Goal: Task Accomplishment & Management: Complete application form

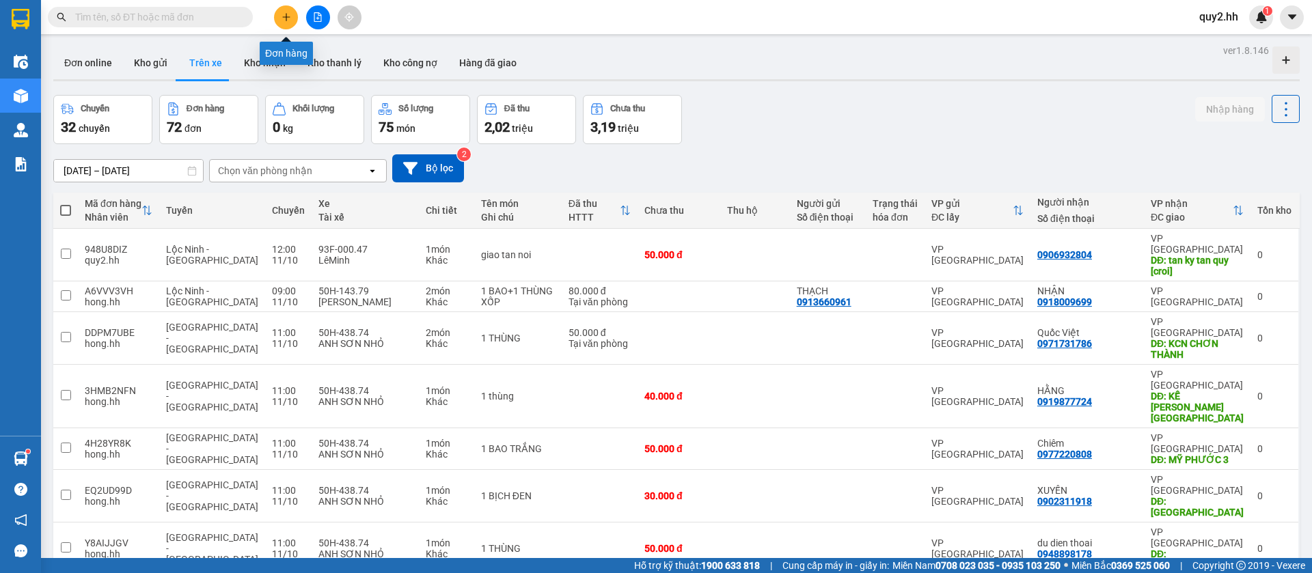
click at [293, 23] on button at bounding box center [286, 17] width 24 height 24
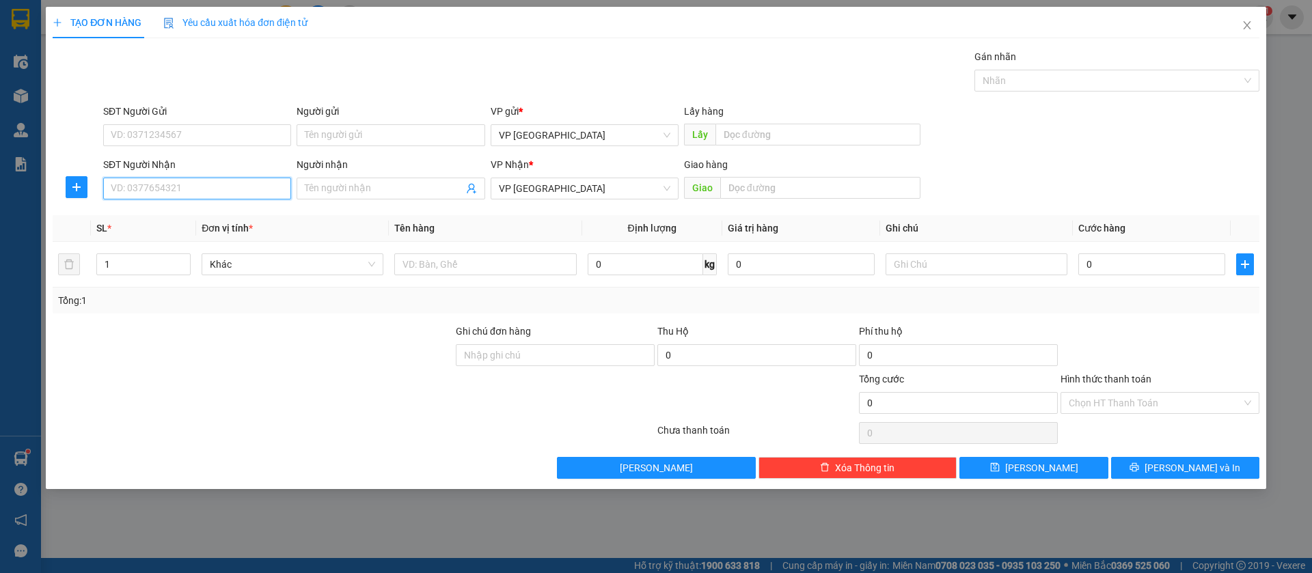
click at [249, 179] on input "SĐT Người Nhận" at bounding box center [197, 189] width 188 height 22
click at [247, 182] on input "SĐT Người Nhận" at bounding box center [197, 189] width 188 height 22
click at [247, 182] on input "0388590901" at bounding box center [197, 189] width 188 height 22
type input "0"
type input "0971894221"
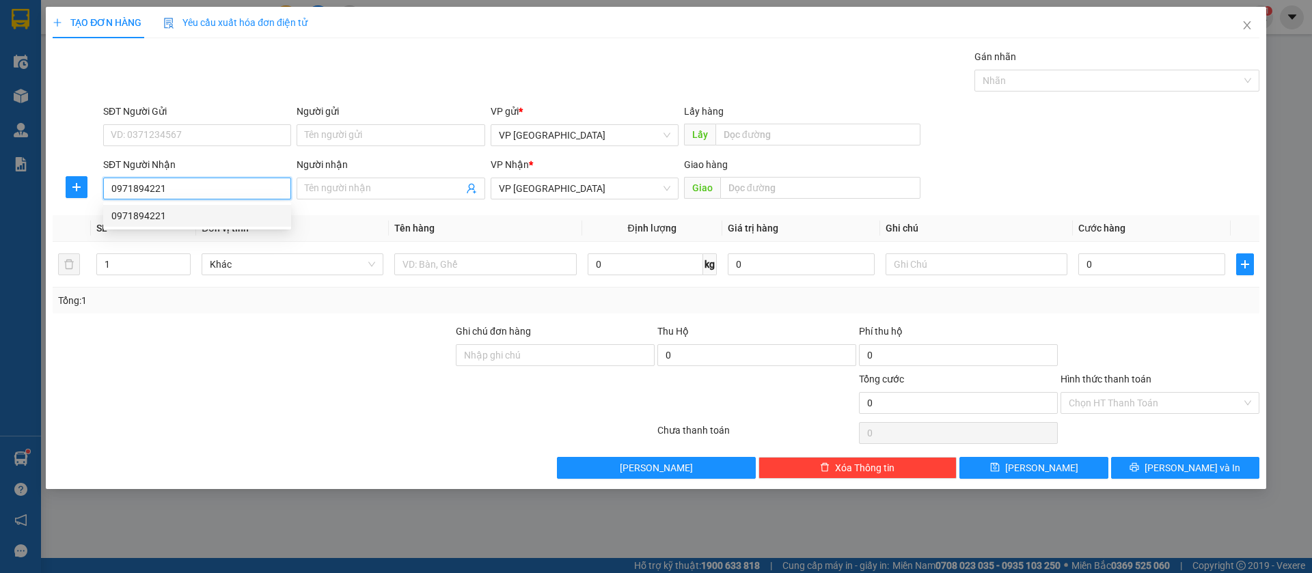
click at [252, 210] on div "0971894221" at bounding box center [197, 215] width 172 height 15
type input "4 chơn thành [croi]"
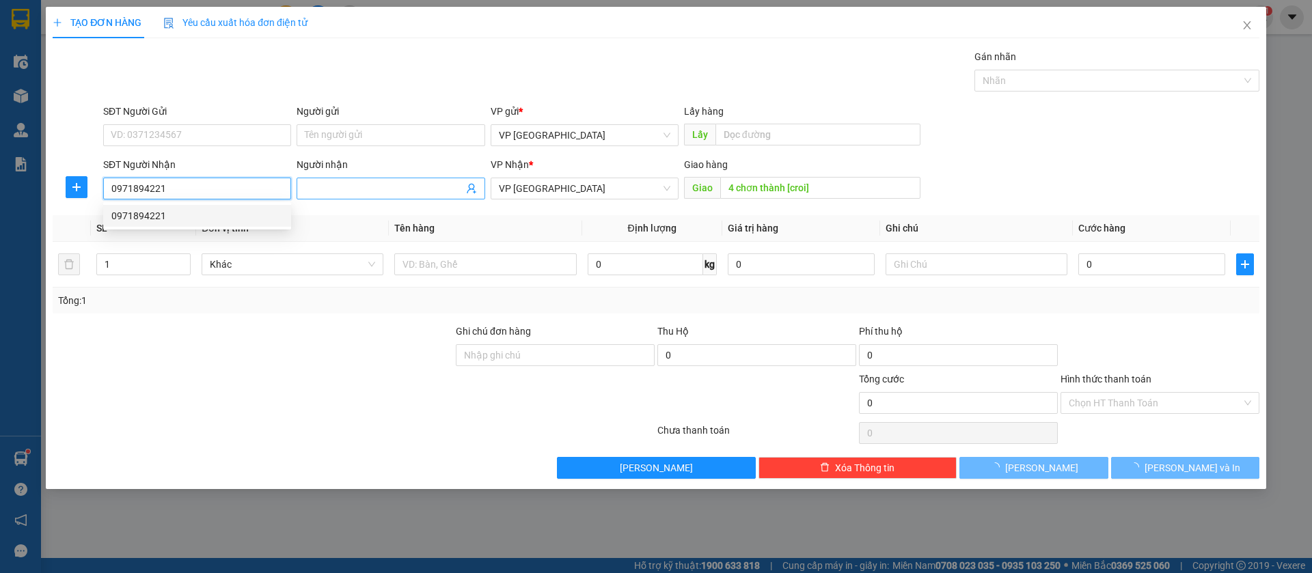
type input "30.000"
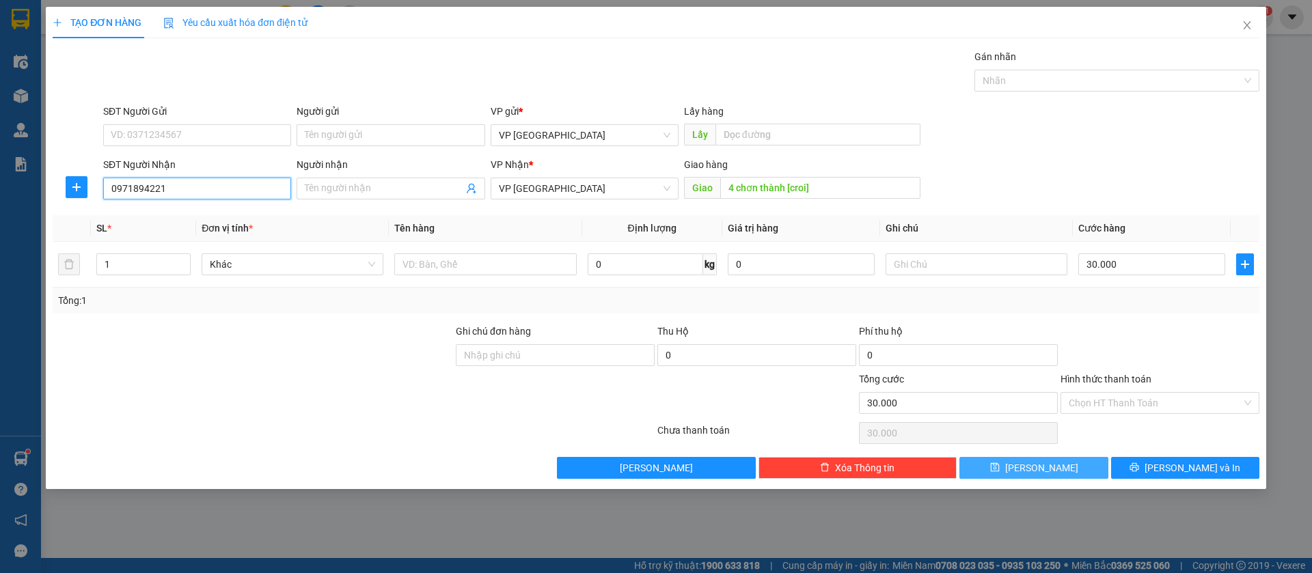
type input "0971894221"
click at [1073, 466] on button "[PERSON_NAME]" at bounding box center [1033, 468] width 148 height 22
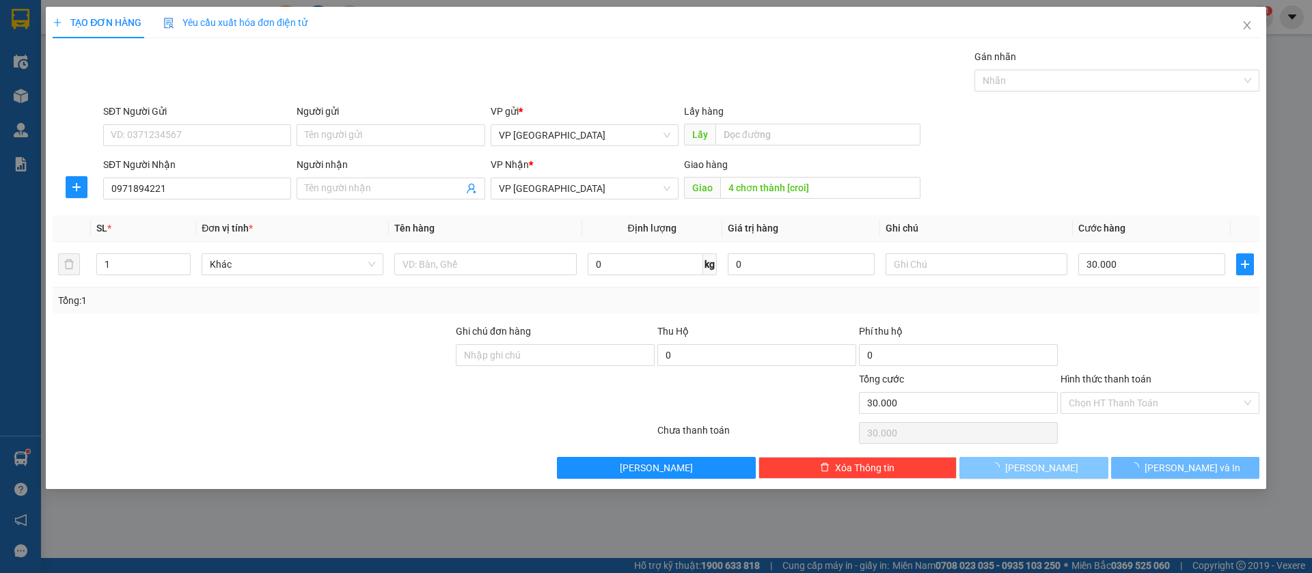
type input "0"
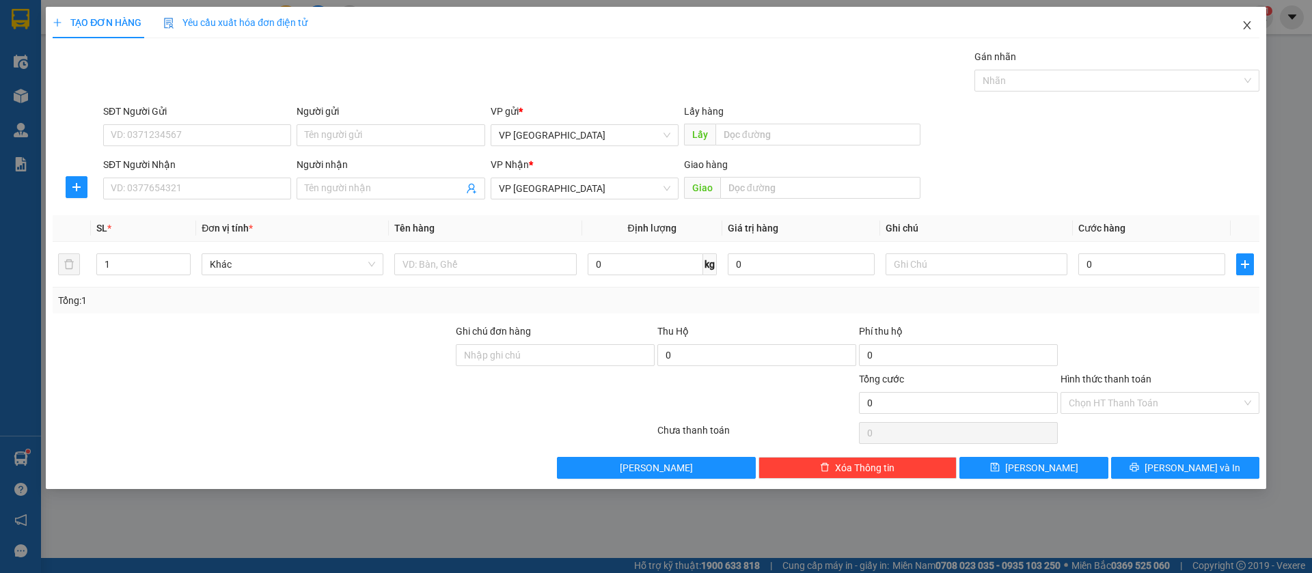
click at [1244, 26] on icon "close" at bounding box center [1247, 25] width 11 height 11
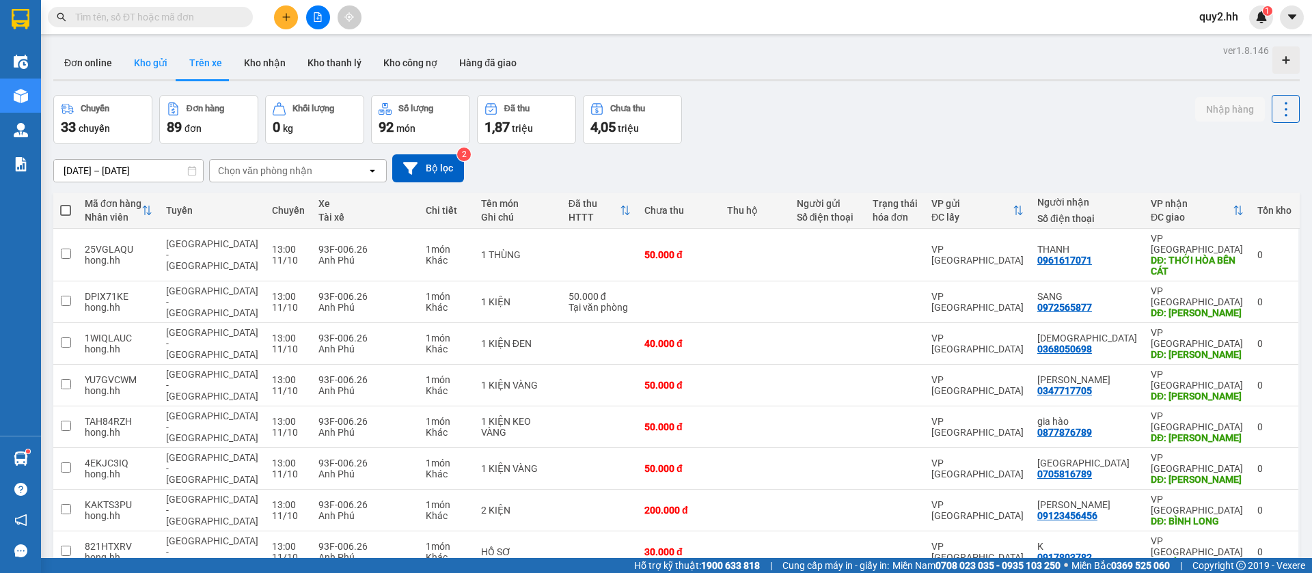
click at [142, 66] on button "Kho gửi" at bounding box center [150, 62] width 55 height 33
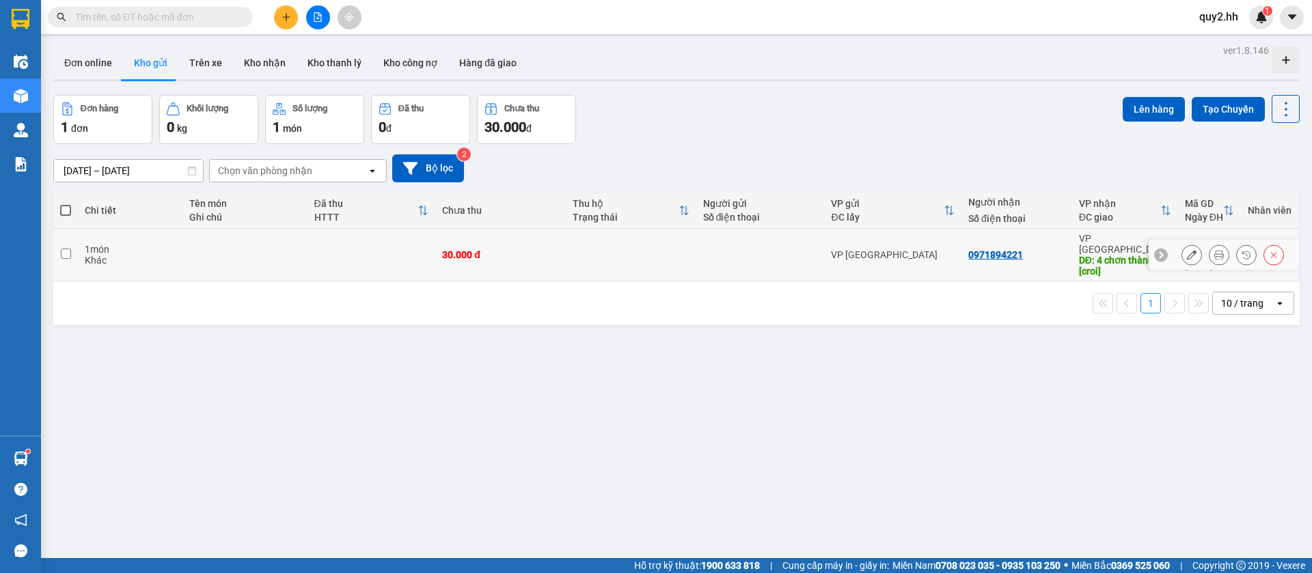
click at [1187, 250] on icon at bounding box center [1192, 255] width 10 height 10
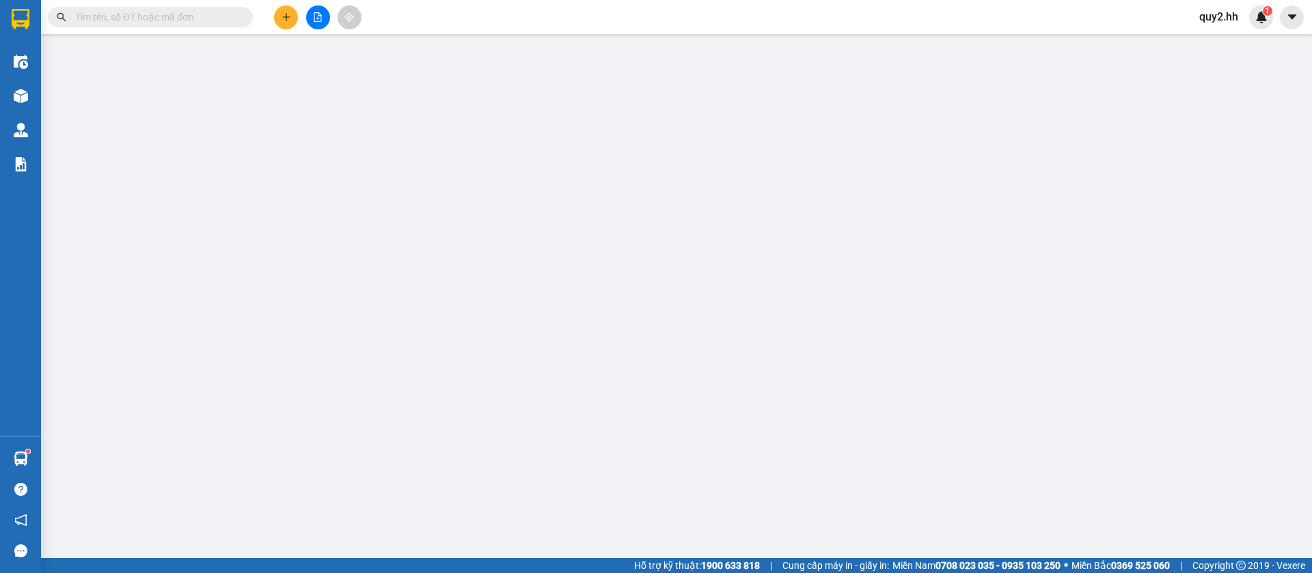
type input "0971894221"
type input "4 chơn thành [croi]"
type input "0"
type input "30.000"
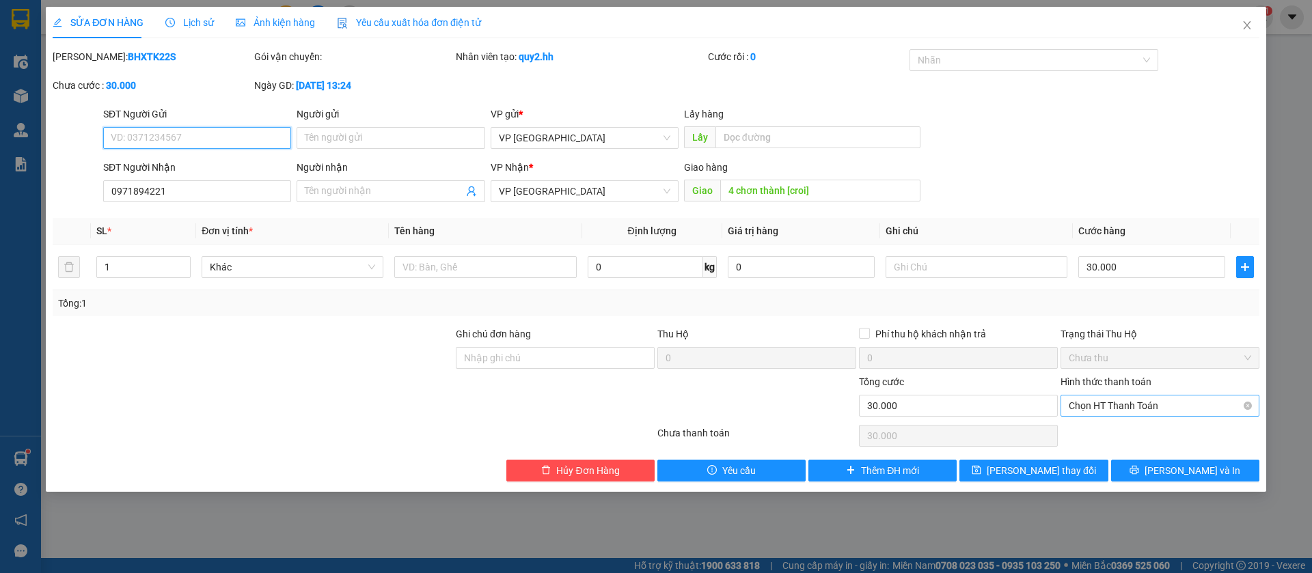
click at [1218, 406] on span "Chọn HT Thanh Toán" at bounding box center [1160, 406] width 182 height 20
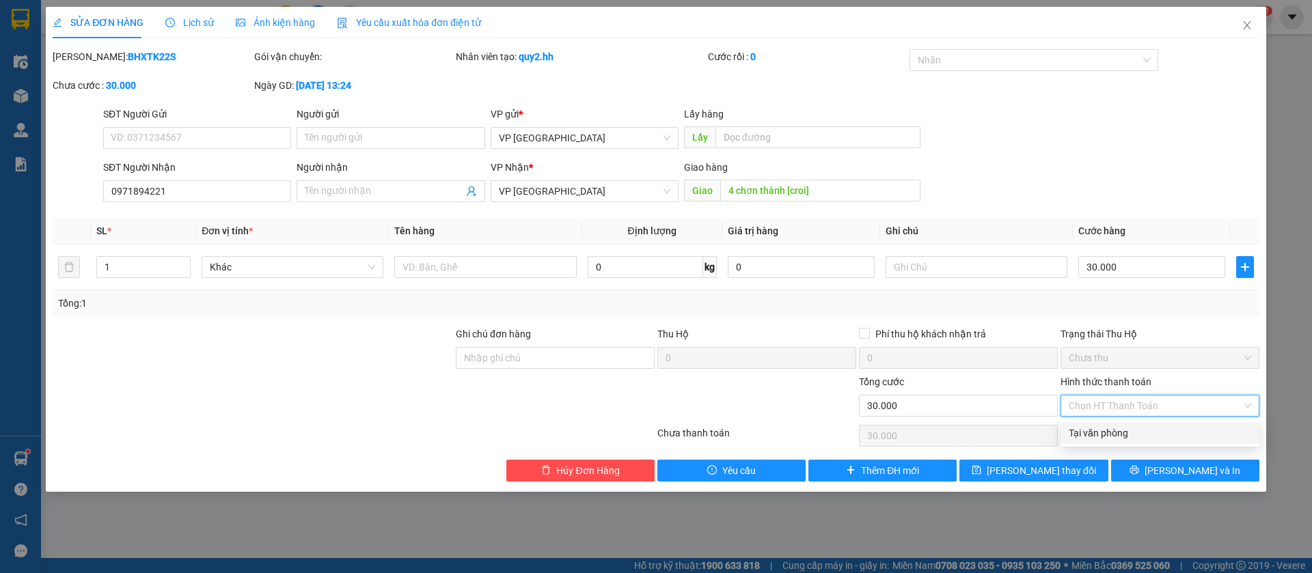
click at [1163, 435] on div "Tại văn phòng" at bounding box center [1160, 433] width 182 height 15
type input "0"
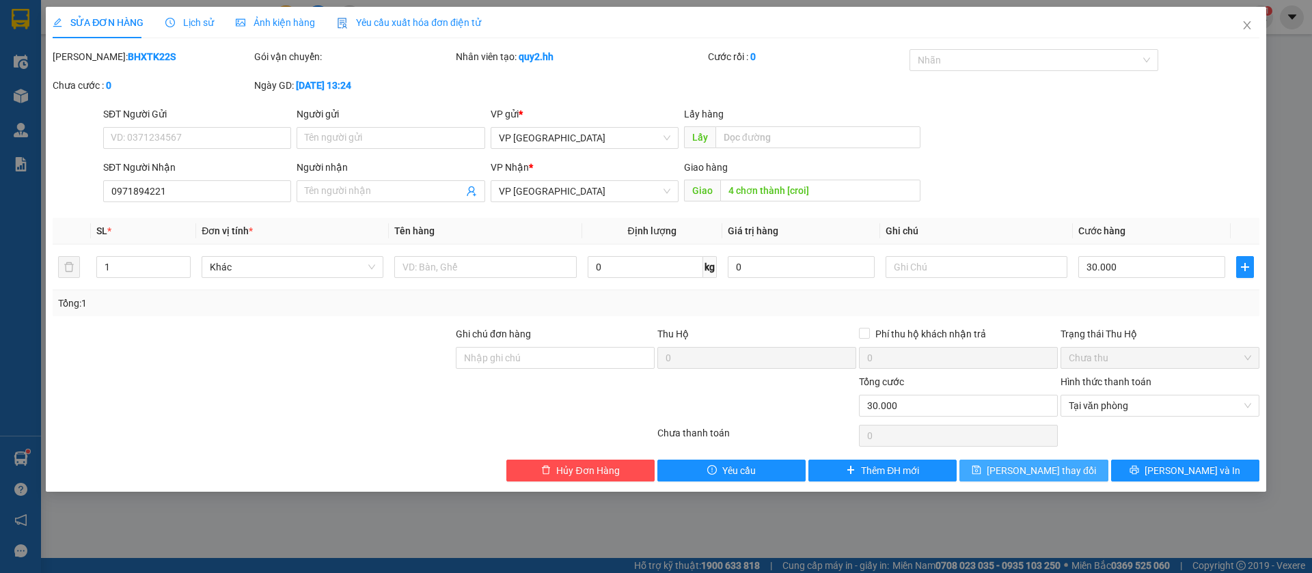
click at [1069, 473] on button "[PERSON_NAME] thay đổi" at bounding box center [1033, 471] width 148 height 22
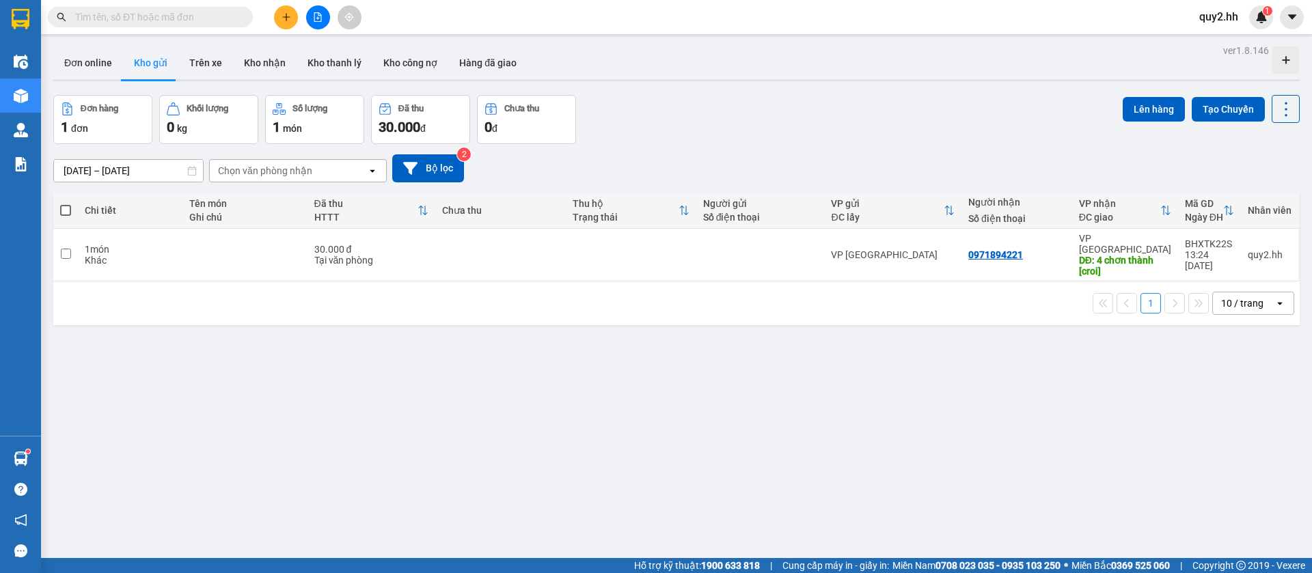
click at [68, 204] on label at bounding box center [65, 211] width 11 height 14
click at [66, 204] on input "checkbox" at bounding box center [66, 204] width 0 height 0
checkbox input "true"
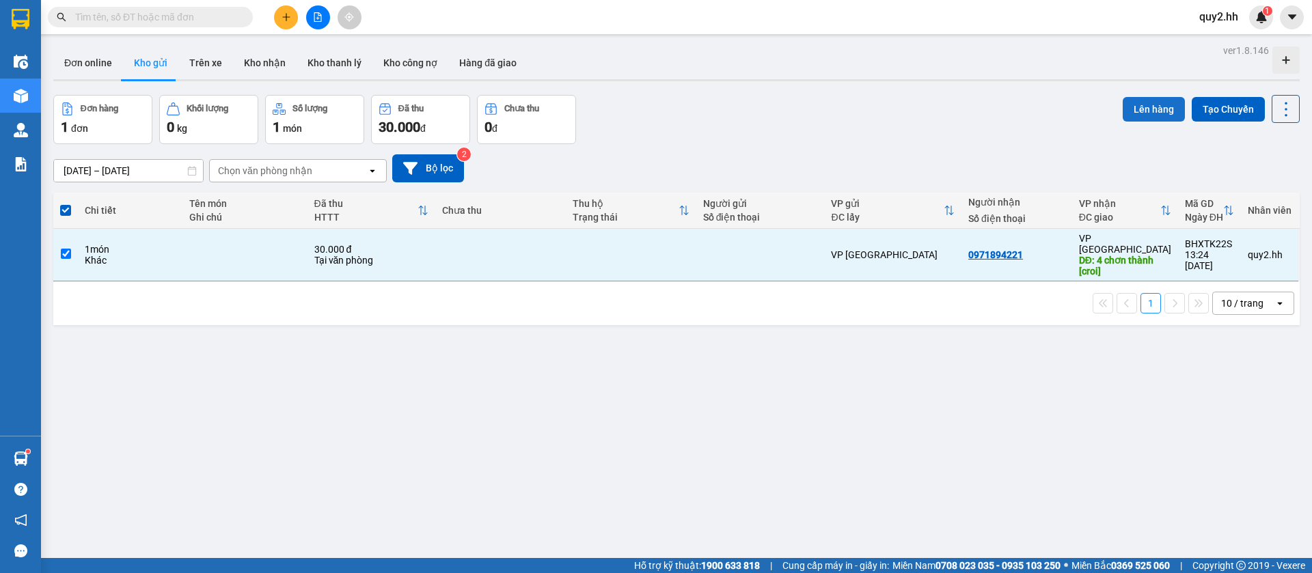
click at [1123, 105] on button "Lên hàng" at bounding box center [1154, 109] width 62 height 25
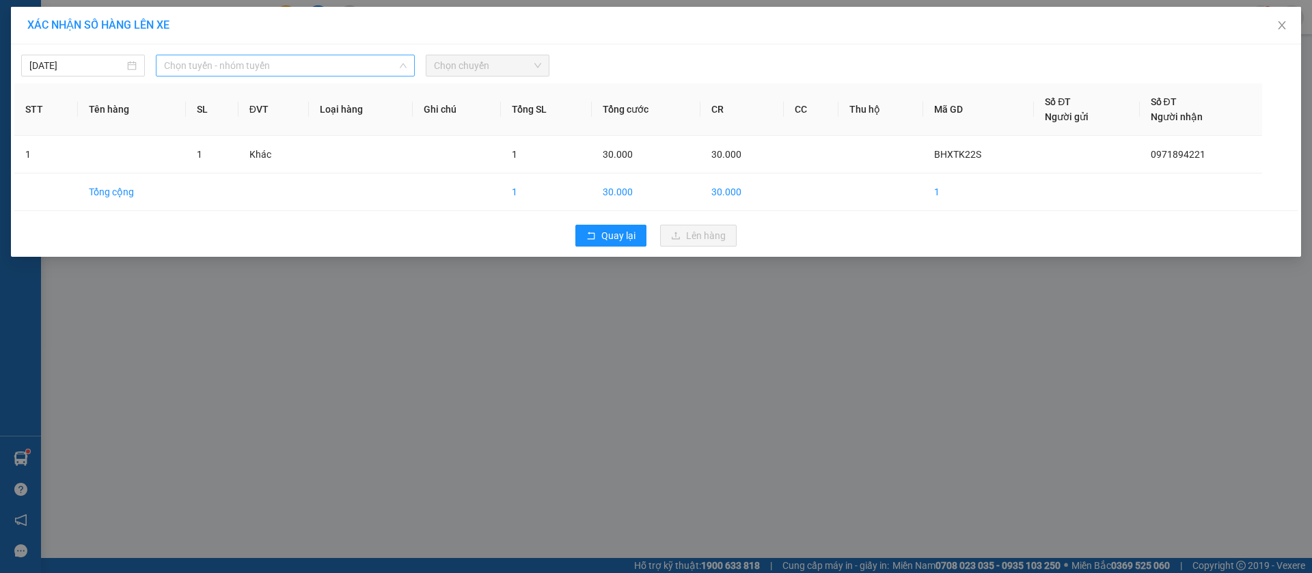
click at [261, 69] on span "Chọn tuyến - nhóm tuyến" at bounding box center [285, 65] width 243 height 20
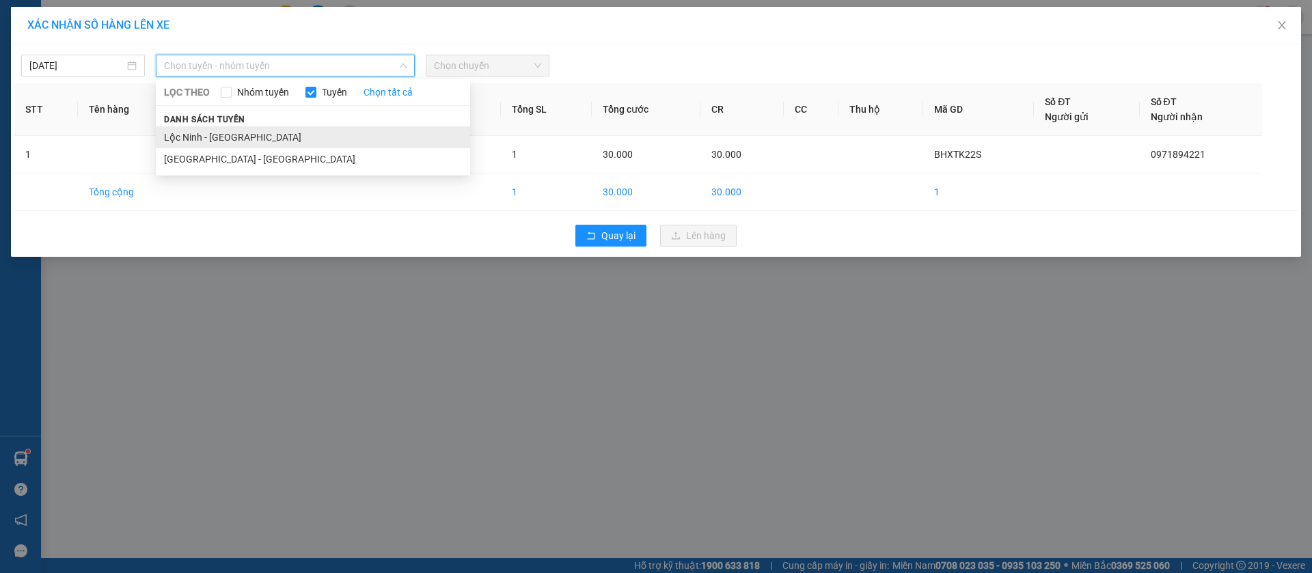
click at [271, 143] on li "Lộc Ninh - [GEOGRAPHIC_DATA]" at bounding box center [313, 137] width 314 height 22
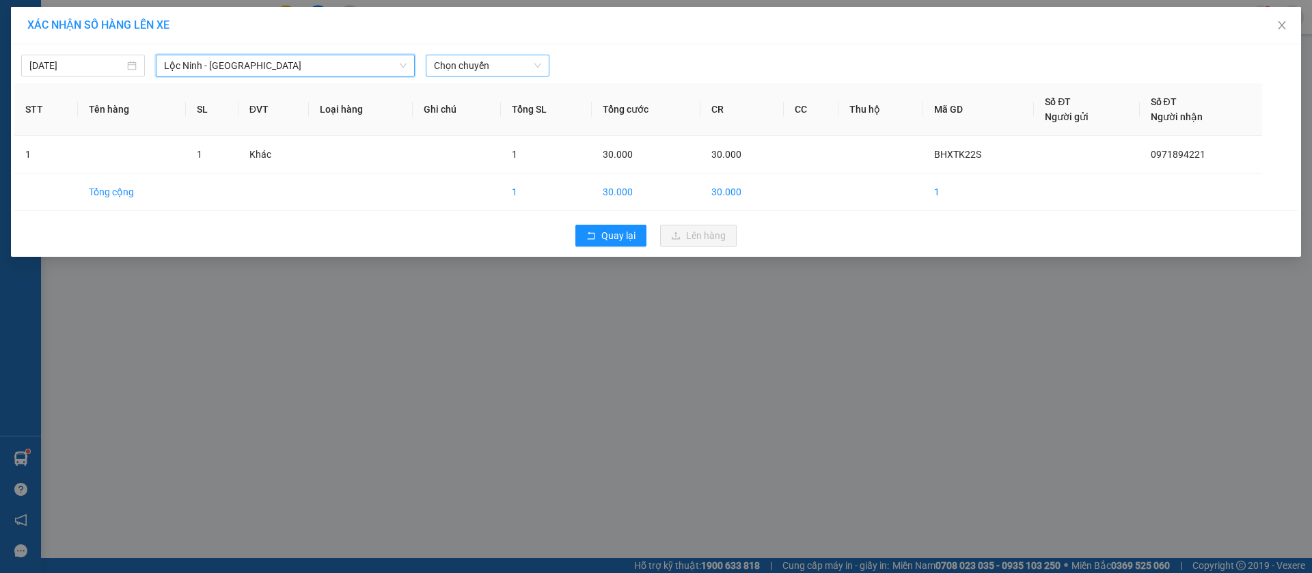
click at [516, 66] on span "Chọn chuyến" at bounding box center [487, 65] width 107 height 20
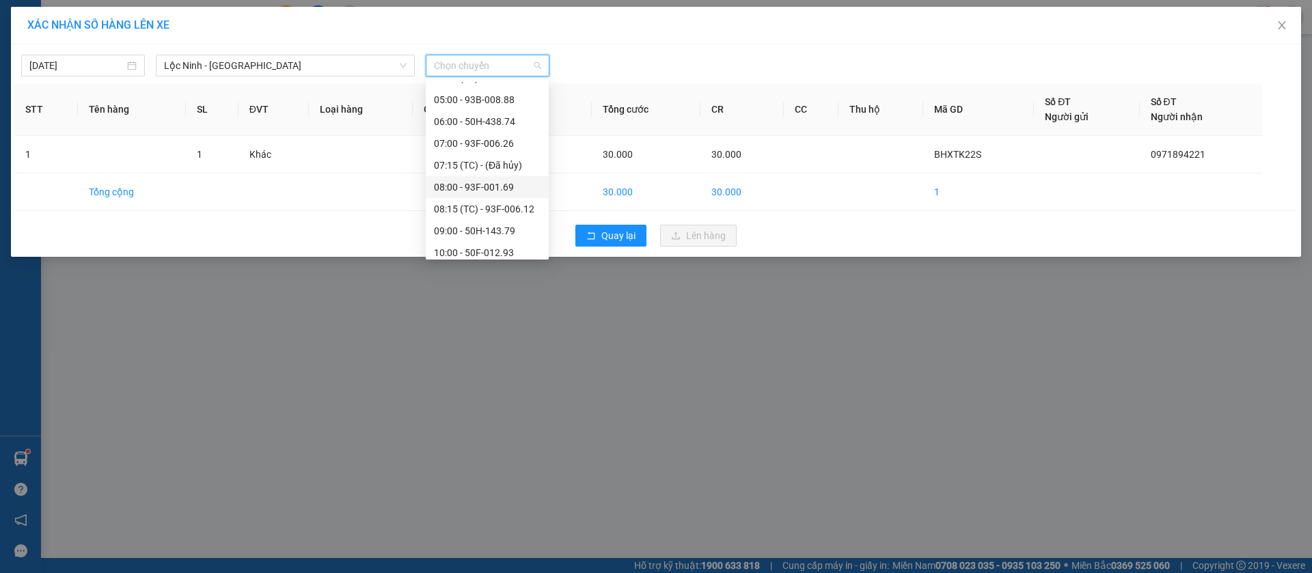
scroll to position [328, 0]
click at [463, 154] on div "14:00 - 50H-640.59" at bounding box center [487, 158] width 107 height 15
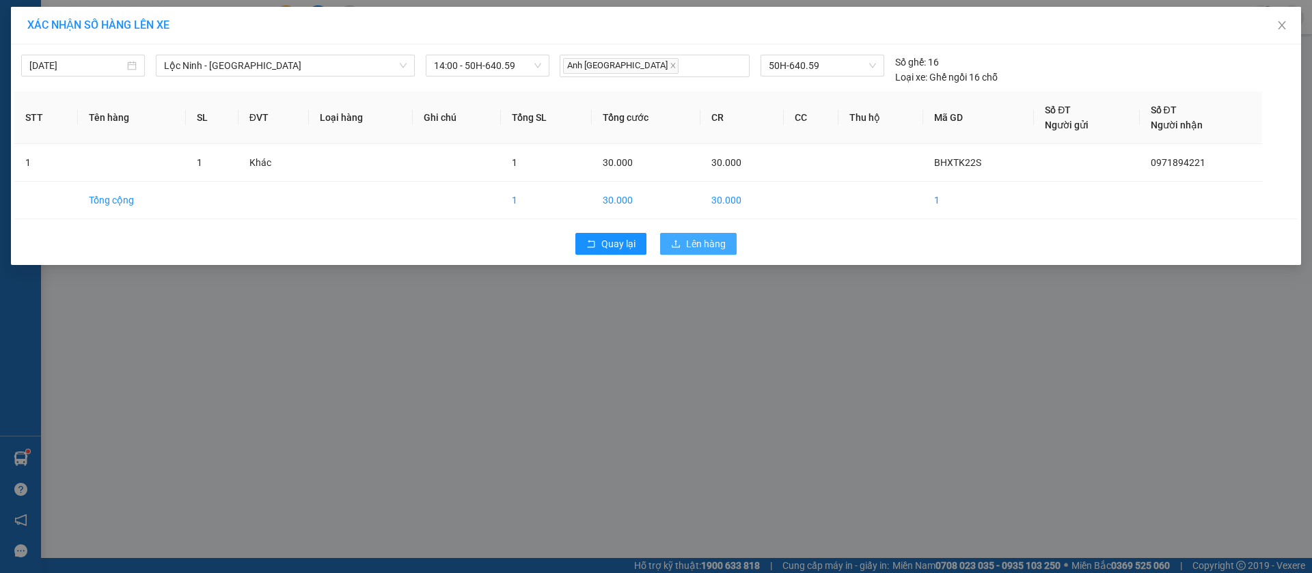
click at [699, 247] on span "Lên hàng" at bounding box center [706, 243] width 40 height 15
